Goal: Ask a question: Seek information or help from site administrators or community

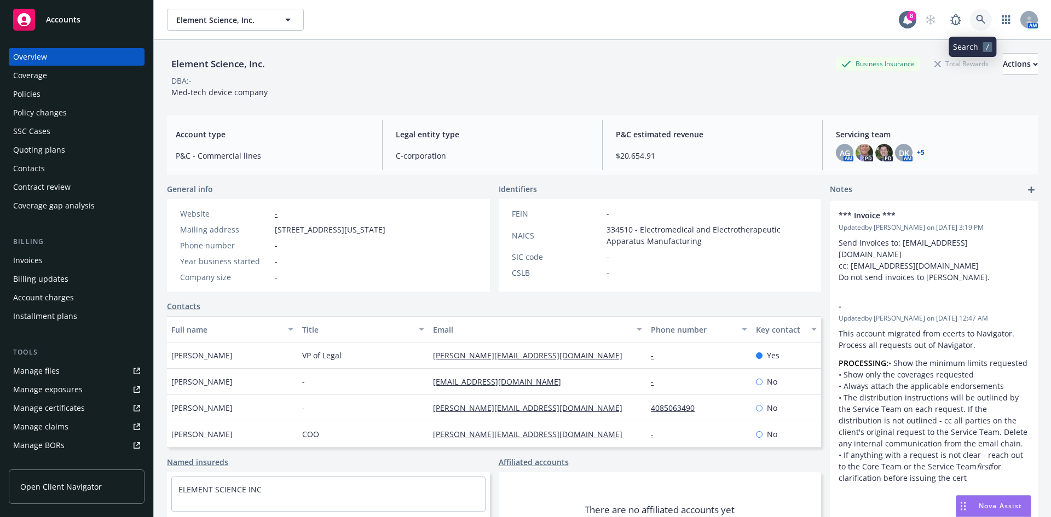
click at [977, 21] on icon at bounding box center [981, 20] width 10 height 10
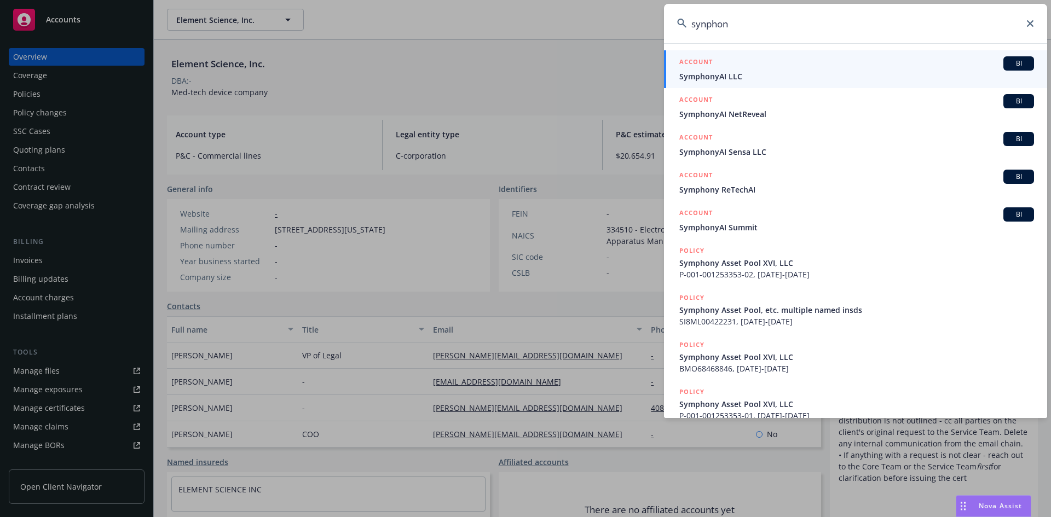
type input "synphon"
click at [862, 74] on span "SymphonyAI LLC" at bounding box center [856, 76] width 355 height 11
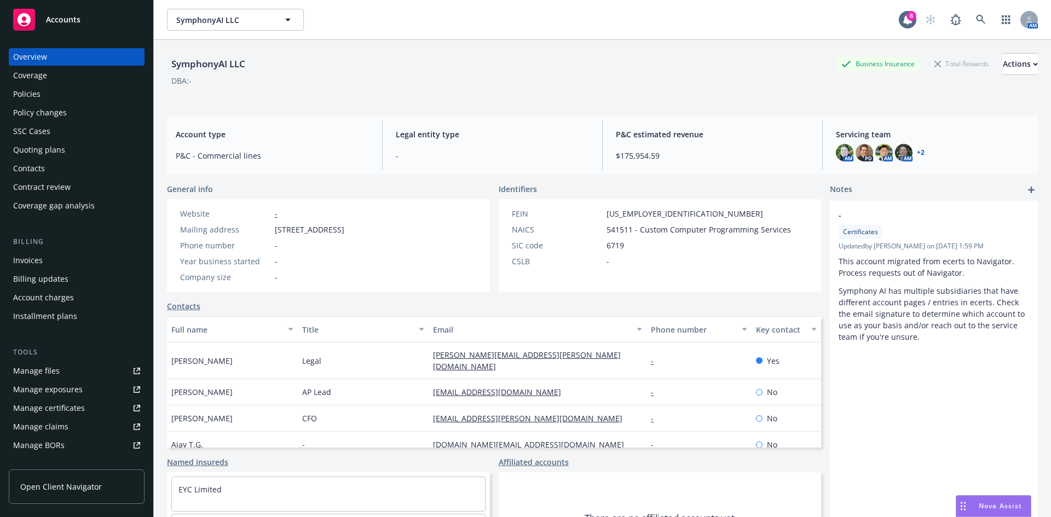
click at [917, 150] on link "+ 2" at bounding box center [921, 152] width 8 height 7
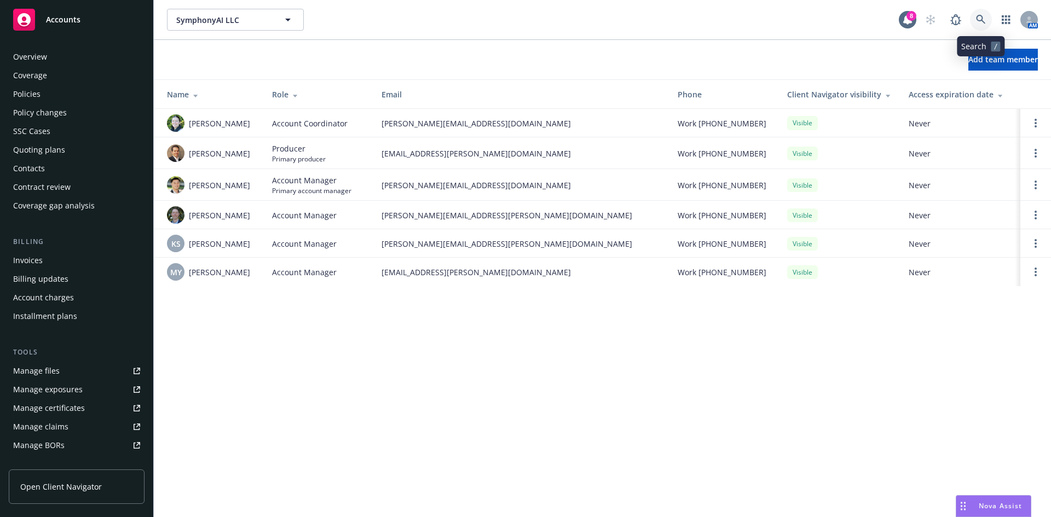
click at [981, 17] on icon at bounding box center [981, 20] width 10 height 10
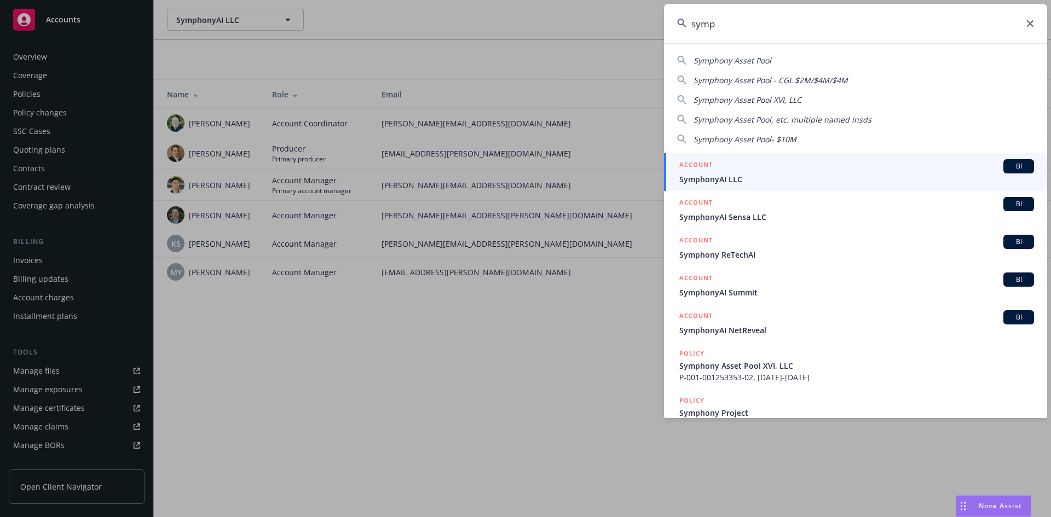
type input "symp"
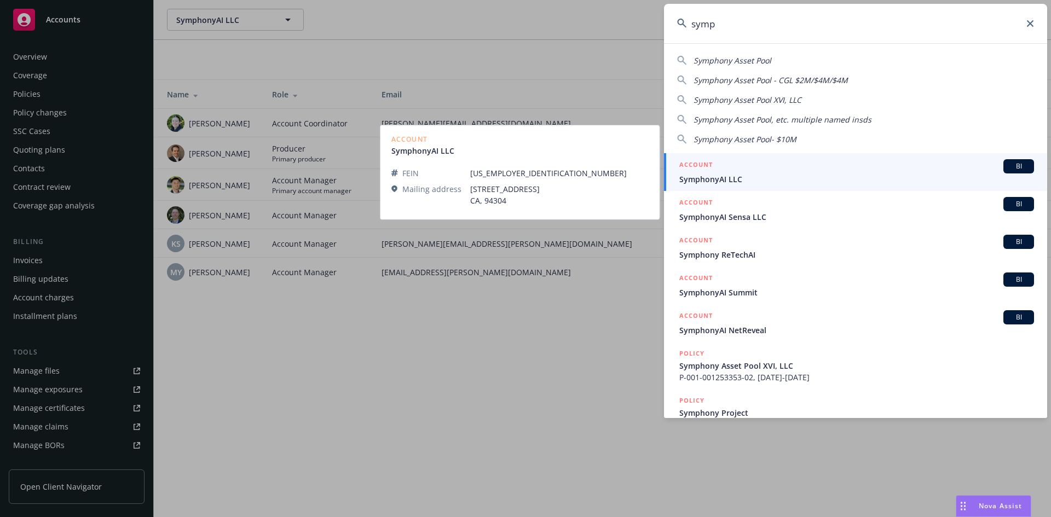
click at [812, 171] on div "ACCOUNT BI" at bounding box center [856, 166] width 355 height 14
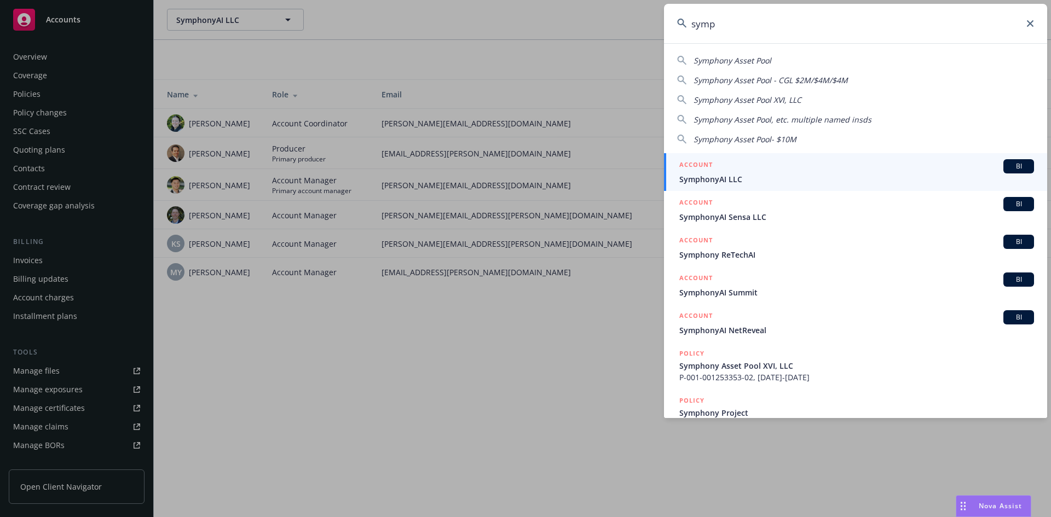
click at [812, 171] on td "Visible" at bounding box center [840, 185] width 122 height 32
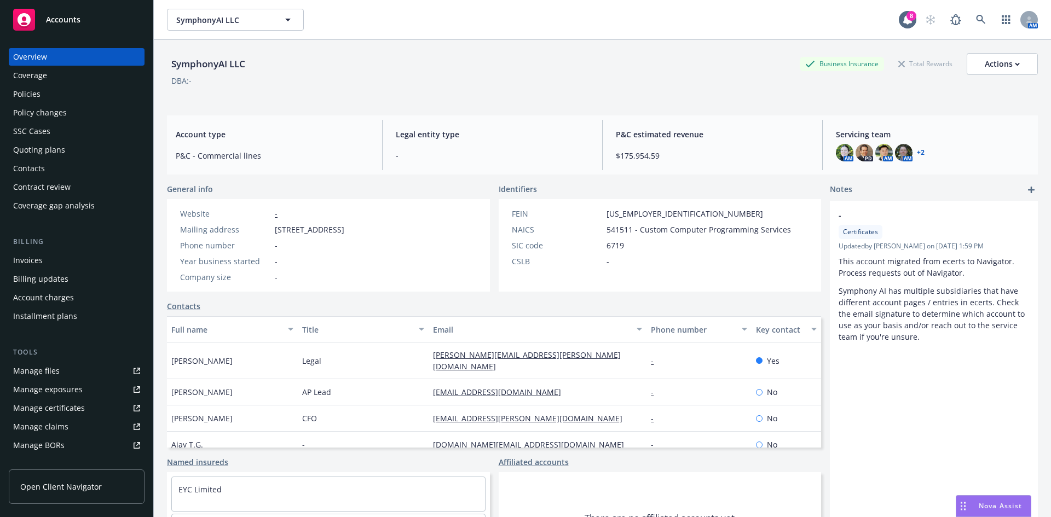
click at [68, 28] on div "Accounts" at bounding box center [76, 20] width 127 height 22
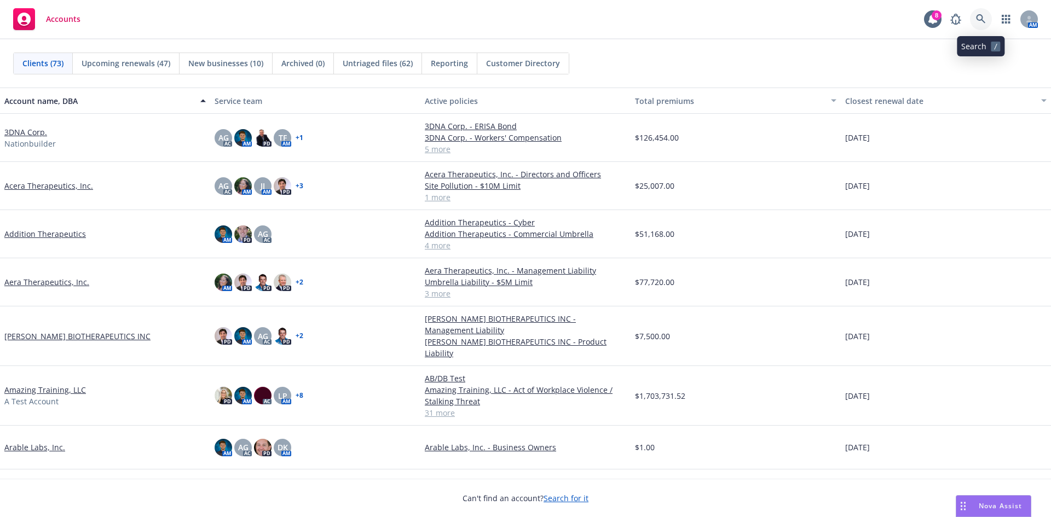
click at [978, 25] on link at bounding box center [981, 19] width 22 height 22
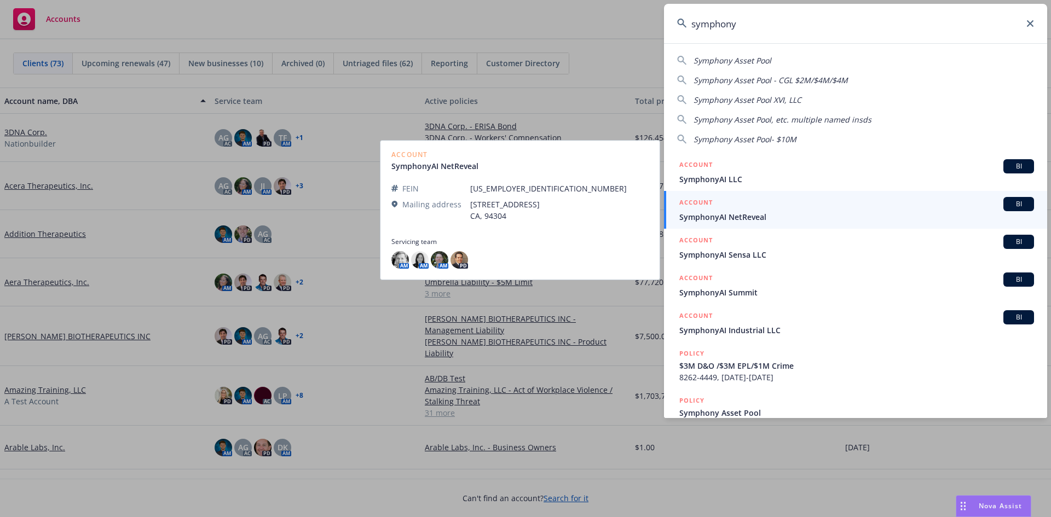
type input "symphony"
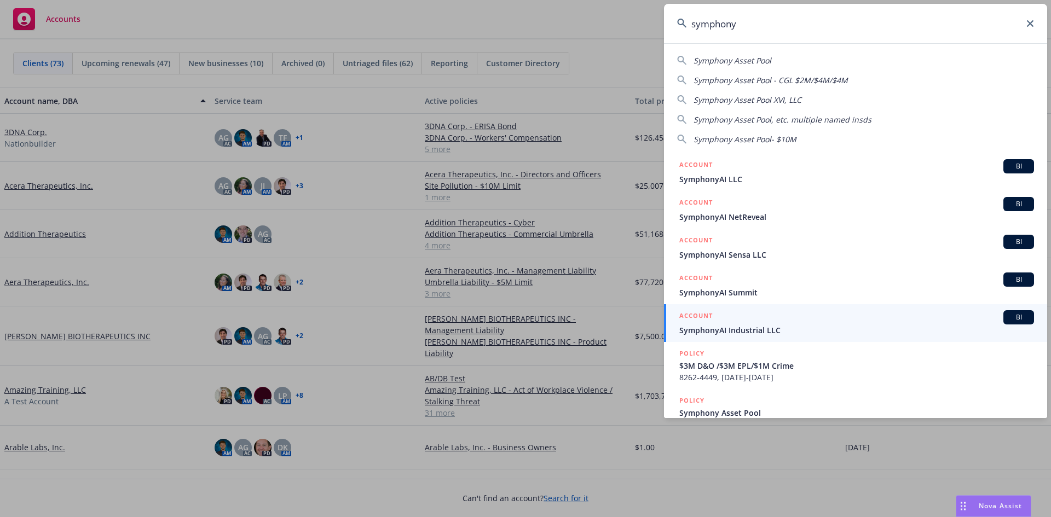
drag, startPoint x: 1030, startPoint y: 23, endPoint x: 971, endPoint y: 10, distance: 60.5
click at [1030, 23] on icon at bounding box center [1030, 23] width 7 height 7
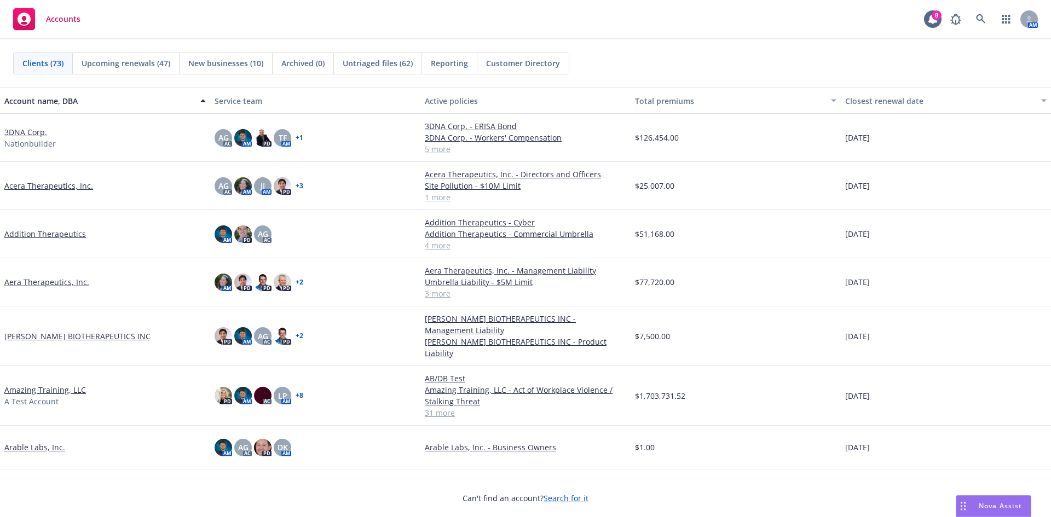
click at [966, 503] on rect "Drag to move" at bounding box center [965, 504] width 2 height 2
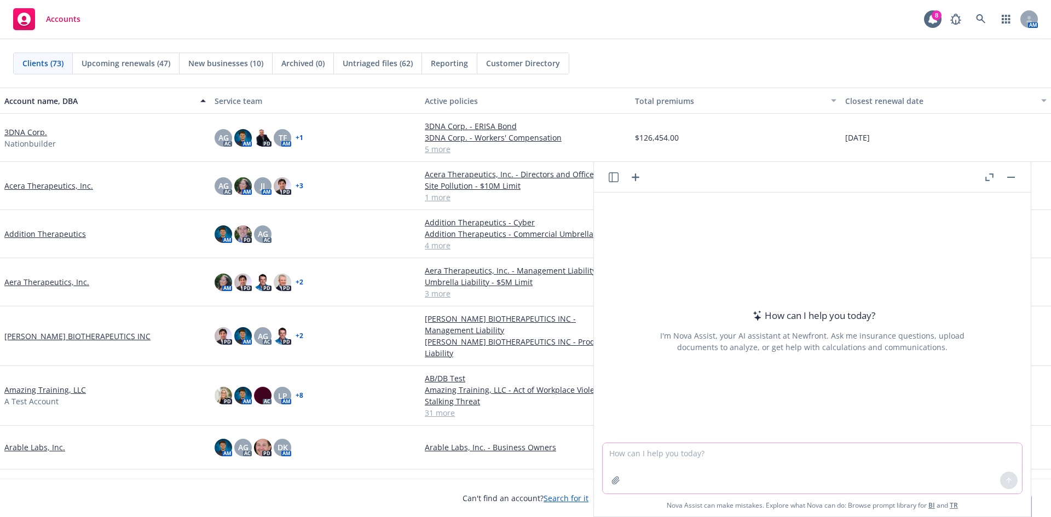
drag, startPoint x: 767, startPoint y: 457, endPoint x: 760, endPoint y: 443, distance: 15.2
click at [766, 457] on textarea at bounding box center [812, 468] width 419 height 50
paste textarea "Protected Health Information Insurance. Provider shall maintain Liability insur…"
type textarea "what kind of policy are these coverages a part of: Protected Health Information…"
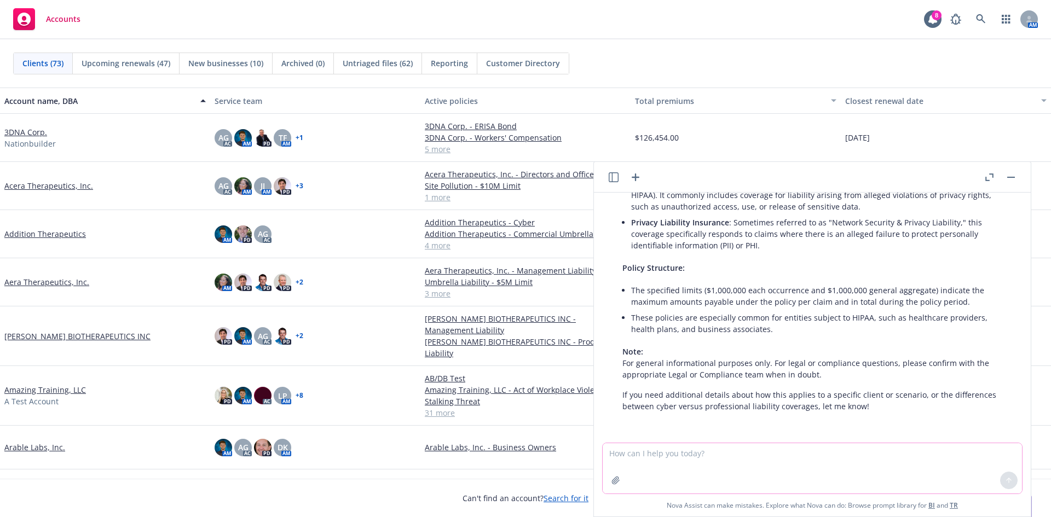
scroll to position [130, 0]
